Goal: Check status: Check status

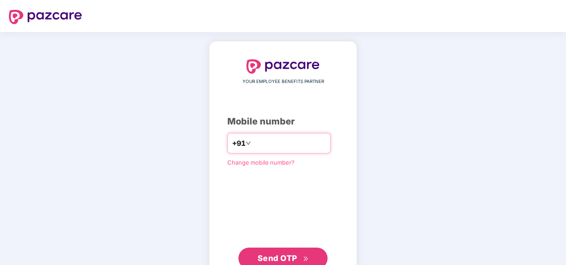
click at [289, 144] on input "number" at bounding box center [288, 143] width 73 height 14
click at [293, 259] on span "Send OTP" at bounding box center [277, 257] width 40 height 9
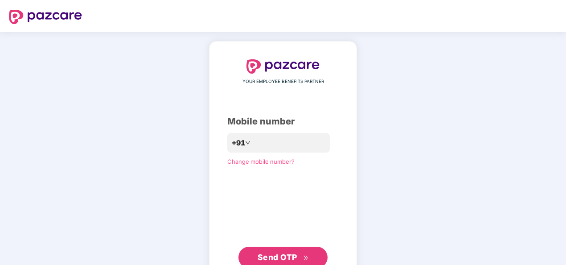
click at [309, 252] on button "Send OTP" at bounding box center [282, 256] width 89 height 21
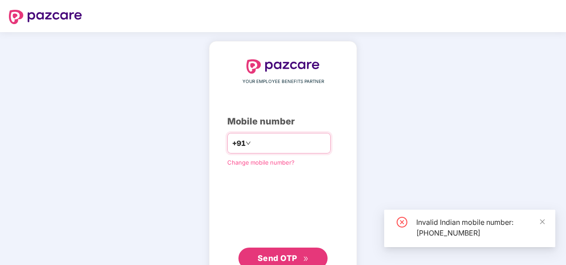
click at [252, 142] on input "**********" at bounding box center [288, 143] width 73 height 14
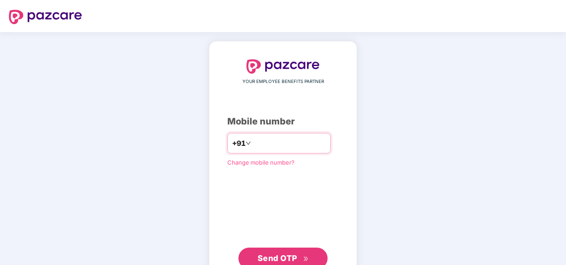
type input "**********"
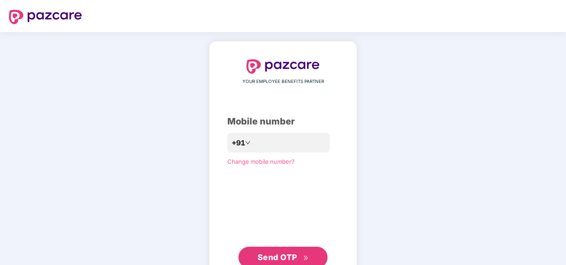
click at [279, 253] on span "Send OTP" at bounding box center [277, 256] width 40 height 9
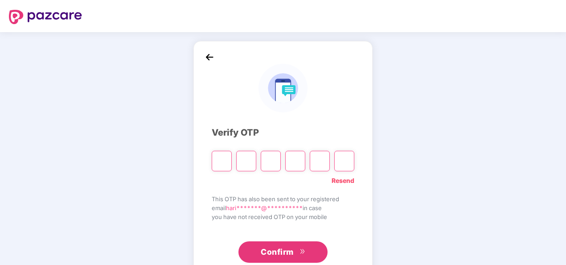
click at [225, 158] on input "Please enter verification code. Digit 1" at bounding box center [222, 161] width 20 height 20
type input "*"
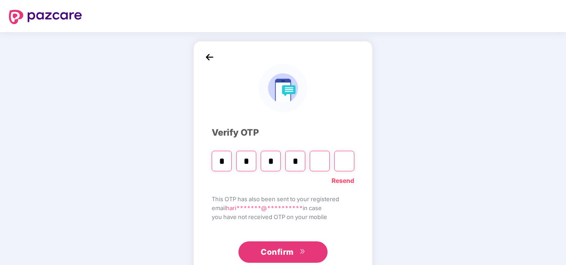
type input "*"
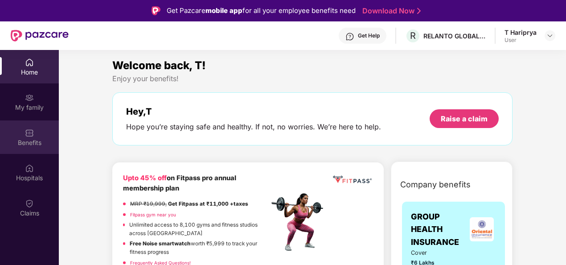
click at [34, 142] on div "Benefits" at bounding box center [29, 142] width 59 height 9
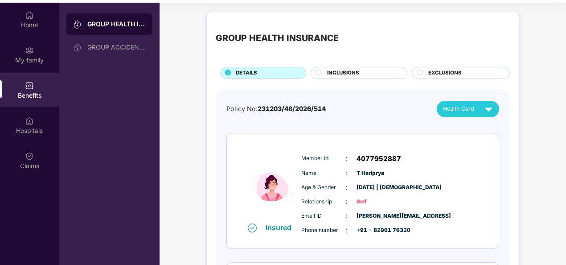
scroll to position [50, 0]
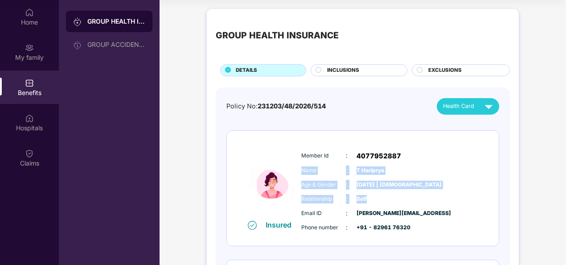
drag, startPoint x: 562, startPoint y: 157, endPoint x: 568, endPoint y: 192, distance: 36.1
click at [565, 192] on html "Get Pazcare mobile app for all your employee benefits need Download Now Get Hel…" at bounding box center [283, 82] width 566 height 265
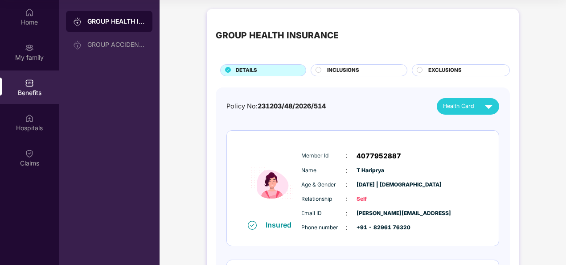
drag, startPoint x: 566, startPoint y: 192, endPoint x: 520, endPoint y: 205, distance: 47.5
click at [520, 205] on div "GROUP HEALTH INSURANCE DETAILS INCLUSIONS EXCLUSIONS Policy No: 231203/48/2026/…" at bounding box center [362, 217] width 406 height 426
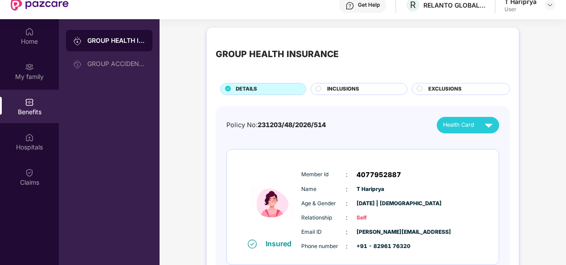
scroll to position [0, 0]
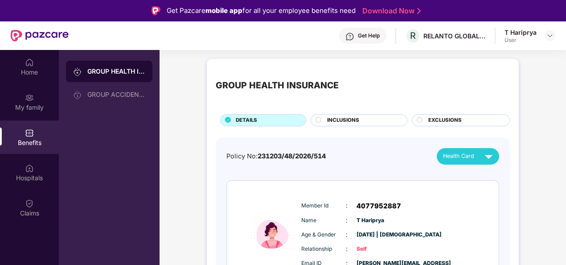
click at [322, 118] on div at bounding box center [318, 121] width 7 height 8
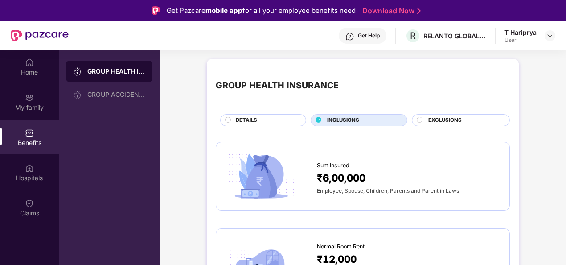
click at [430, 117] on span "EXCLUSIONS" at bounding box center [444, 120] width 33 height 8
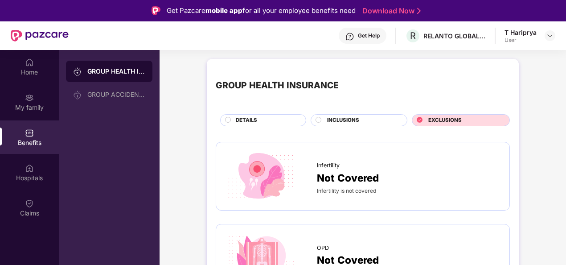
click at [244, 118] on span "DETAILS" at bounding box center [246, 120] width 21 height 8
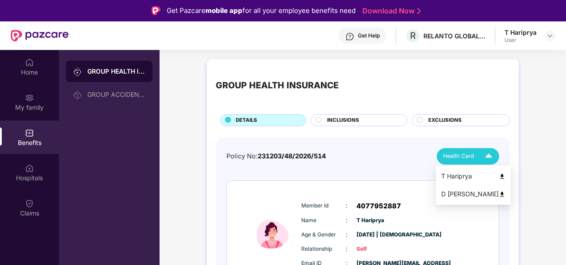
click at [489, 156] on img at bounding box center [488, 156] width 16 height 16
click at [498, 175] on img at bounding box center [501, 176] width 7 height 7
click at [487, 153] on img at bounding box center [488, 156] width 16 height 16
click at [498, 191] on img at bounding box center [501, 194] width 7 height 7
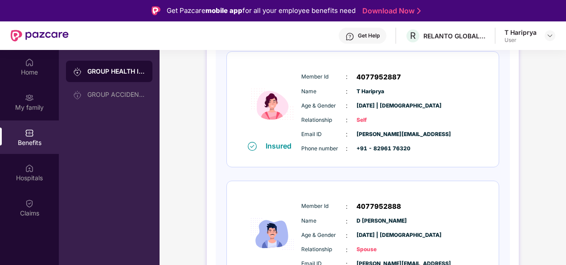
scroll to position [165, 0]
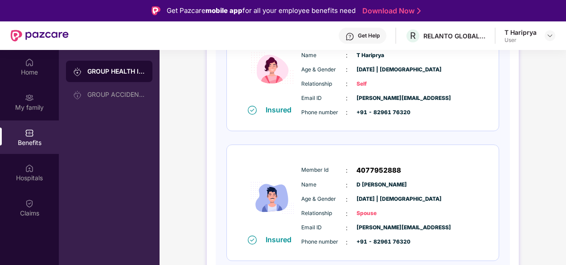
click at [564, 134] on div "GROUP HEALTH INSURANCE DETAILS INCLUSIONS EXCLUSIONS Policy No: 231203/48/2026/…" at bounding box center [362, 103] width 406 height 426
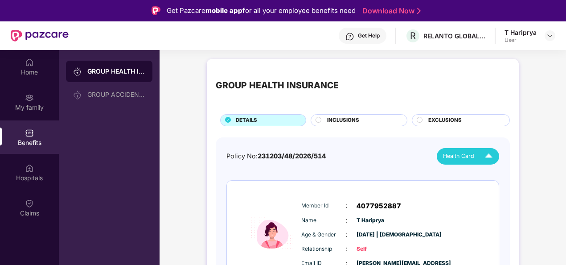
click at [34, 130] on div "Benefits" at bounding box center [29, 136] width 59 height 33
click at [35, 101] on div "My family" at bounding box center [29, 101] width 59 height 33
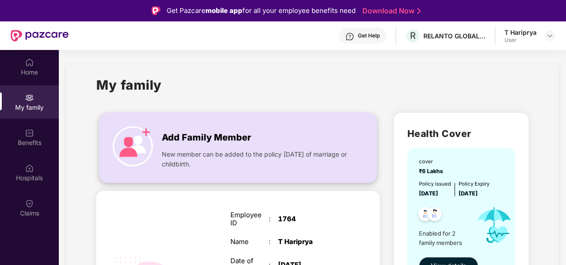
click at [147, 132] on img at bounding box center [133, 146] width 40 height 40
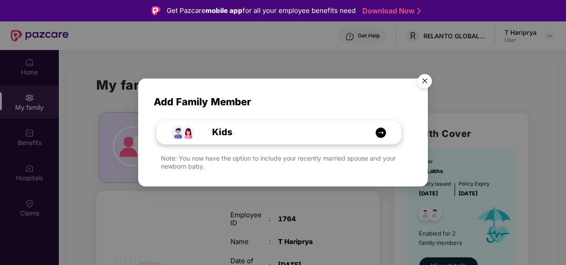
click at [383, 134] on img at bounding box center [380, 132] width 11 height 11
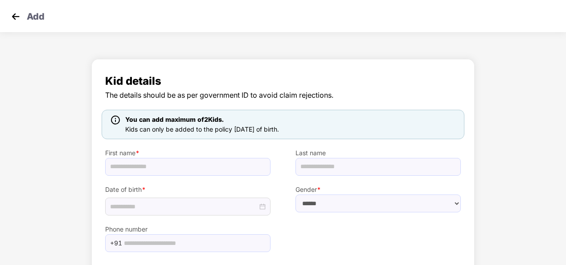
click at [503, 72] on div "Kid details The details should be as per government ID to avoid claim rejection…" at bounding box center [283, 187] width 566 height 267
click at [12, 16] on img at bounding box center [15, 16] width 13 height 13
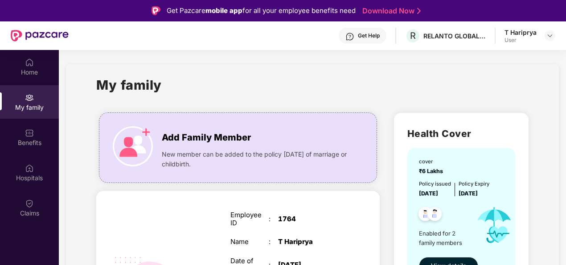
drag, startPoint x: 564, startPoint y: 105, endPoint x: 568, endPoint y: 142, distance: 36.7
click at [565, 142] on html "Get Pazcare mobile app for all your employee benefits need Download Now Get Hel…" at bounding box center [283, 132] width 566 height 265
drag, startPoint x: 568, startPoint y: 142, endPoint x: 545, endPoint y: 185, distance: 49.2
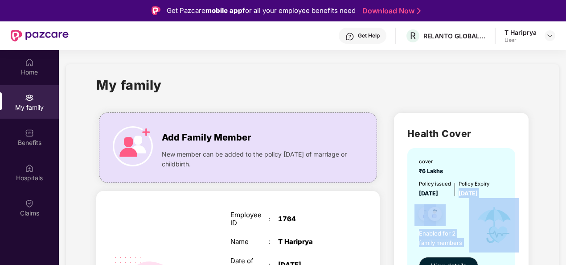
drag, startPoint x: 563, startPoint y: 179, endPoint x: 564, endPoint y: 201, distance: 21.8
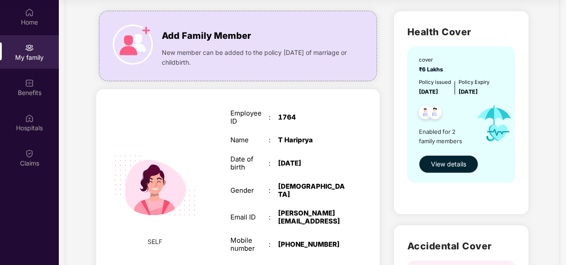
scroll to position [16, 0]
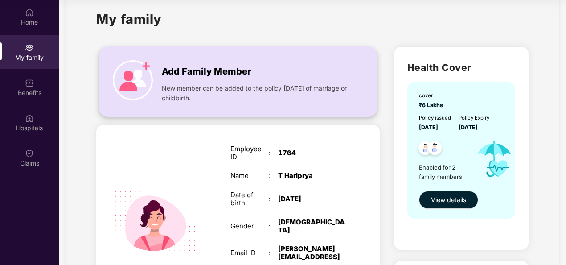
click at [147, 64] on img at bounding box center [133, 80] width 40 height 40
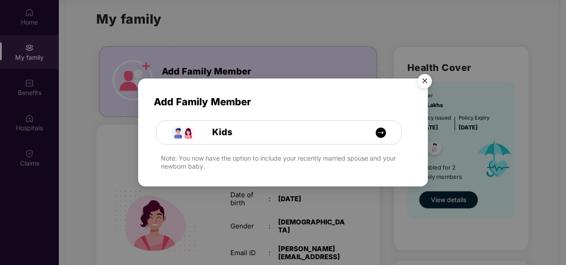
click at [330, 73] on div "Add Family Member Kids Note: You now have the option to include your recently m…" at bounding box center [283, 132] width 566 height 265
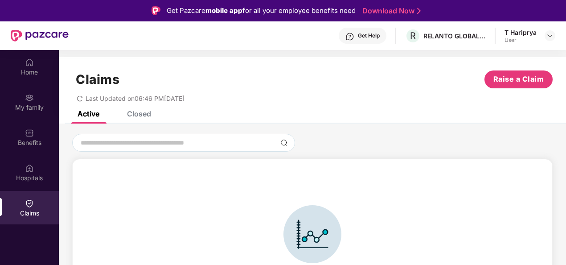
click at [138, 116] on div "Closed" at bounding box center [139, 113] width 24 height 9
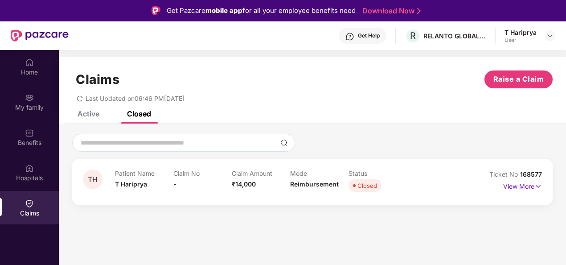
click at [97, 111] on div "Active" at bounding box center [88, 113] width 22 height 9
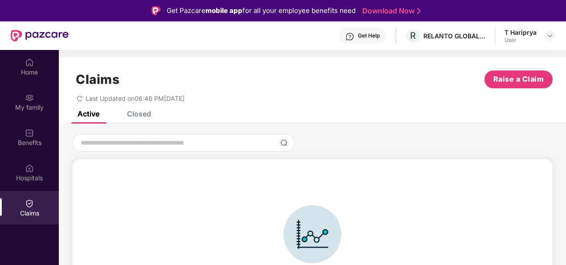
click at [149, 115] on div "Closed" at bounding box center [139, 113] width 24 height 9
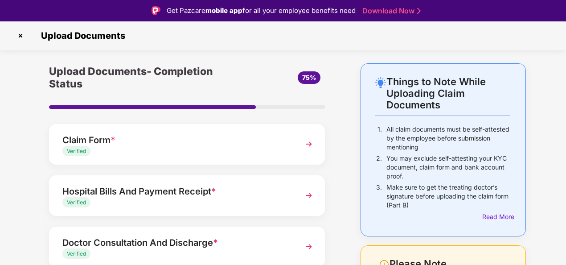
click at [21, 36] on img at bounding box center [20, 35] width 14 height 14
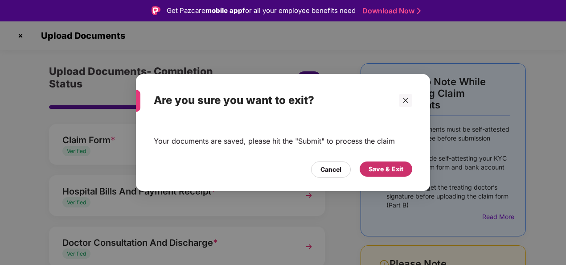
click at [375, 166] on div "Save & Exit" at bounding box center [385, 169] width 35 height 10
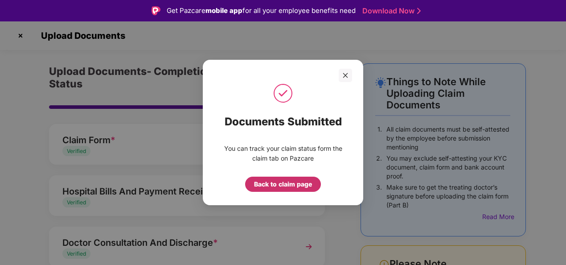
click at [303, 185] on div "Back to claim page" at bounding box center [283, 184] width 58 height 10
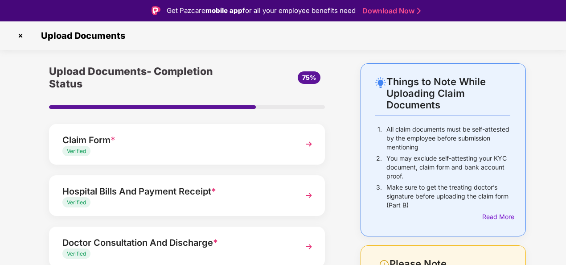
click at [21, 34] on img at bounding box center [20, 35] width 14 height 14
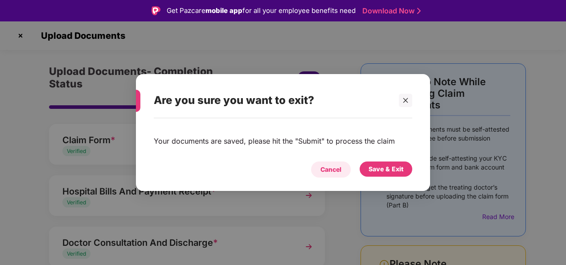
click at [320, 169] on div "Cancel" at bounding box center [330, 169] width 21 height 10
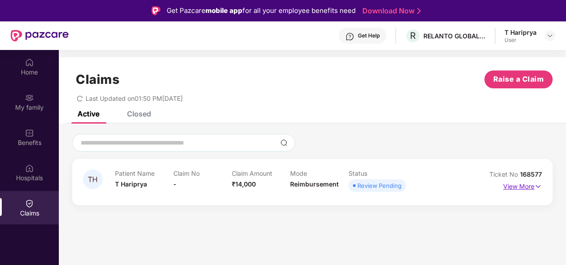
click at [537, 184] on img at bounding box center [538, 186] width 8 height 10
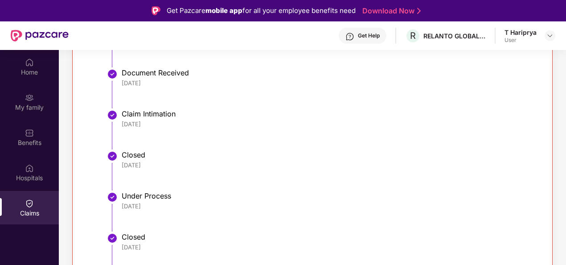
scroll to position [287, 0]
